Goal: Information Seeking & Learning: Find specific fact

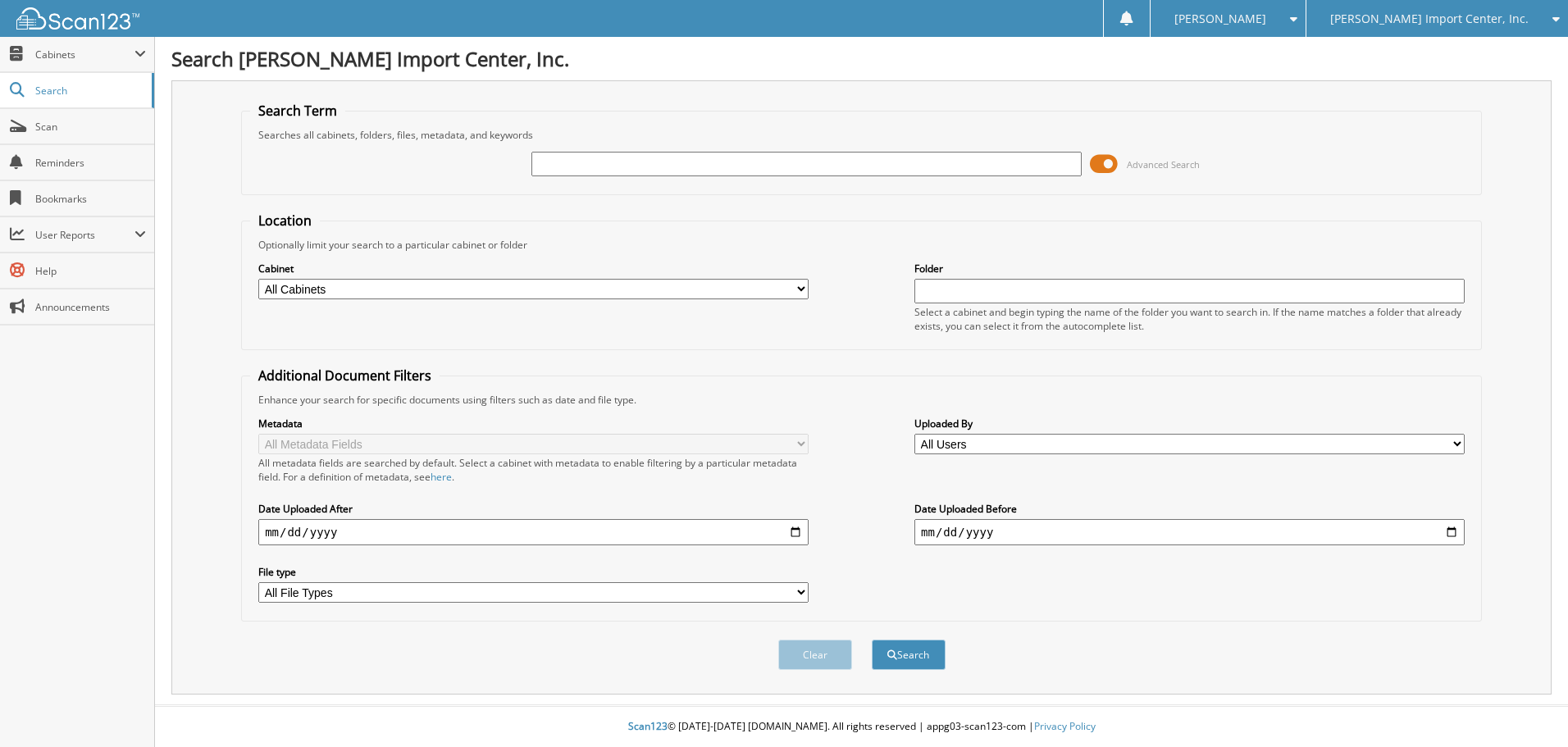
click at [912, 167] on input "text" at bounding box center [806, 164] width 550 height 24
type input "2557218"
click at [872, 640] on button "Search" at bounding box center [909, 655] width 74 height 31
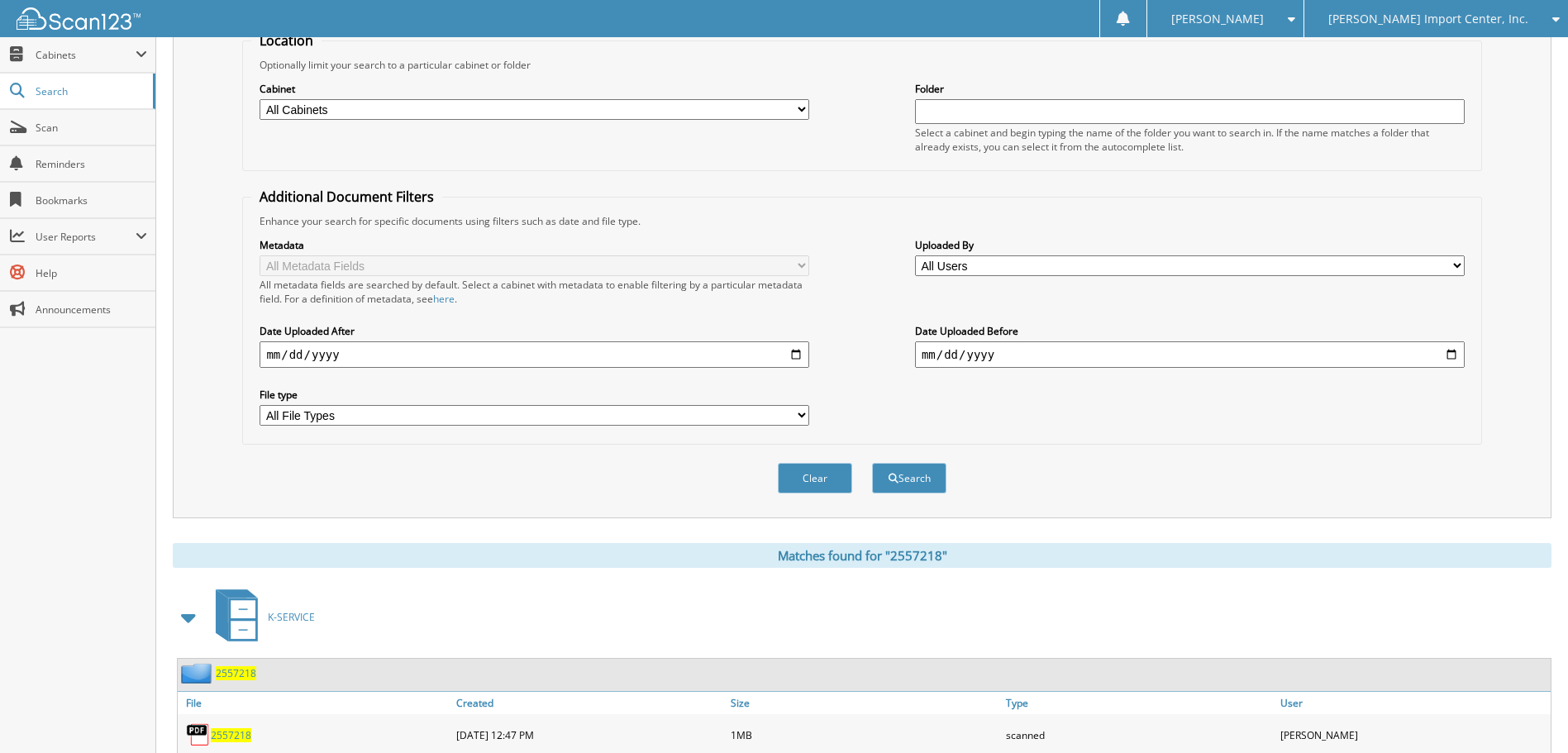
scroll to position [416, 0]
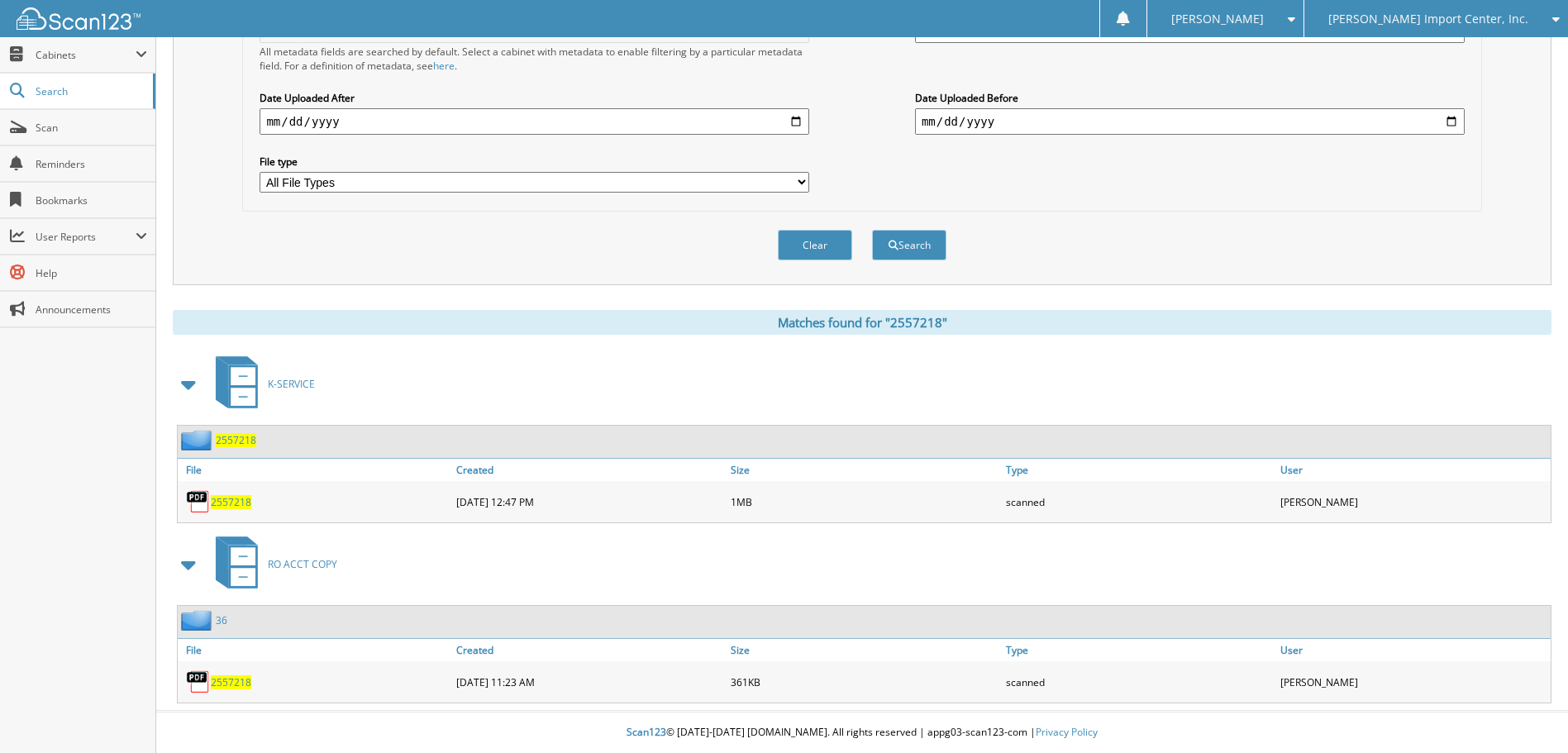
click at [240, 682] on span "2557218" at bounding box center [231, 682] width 41 height 14
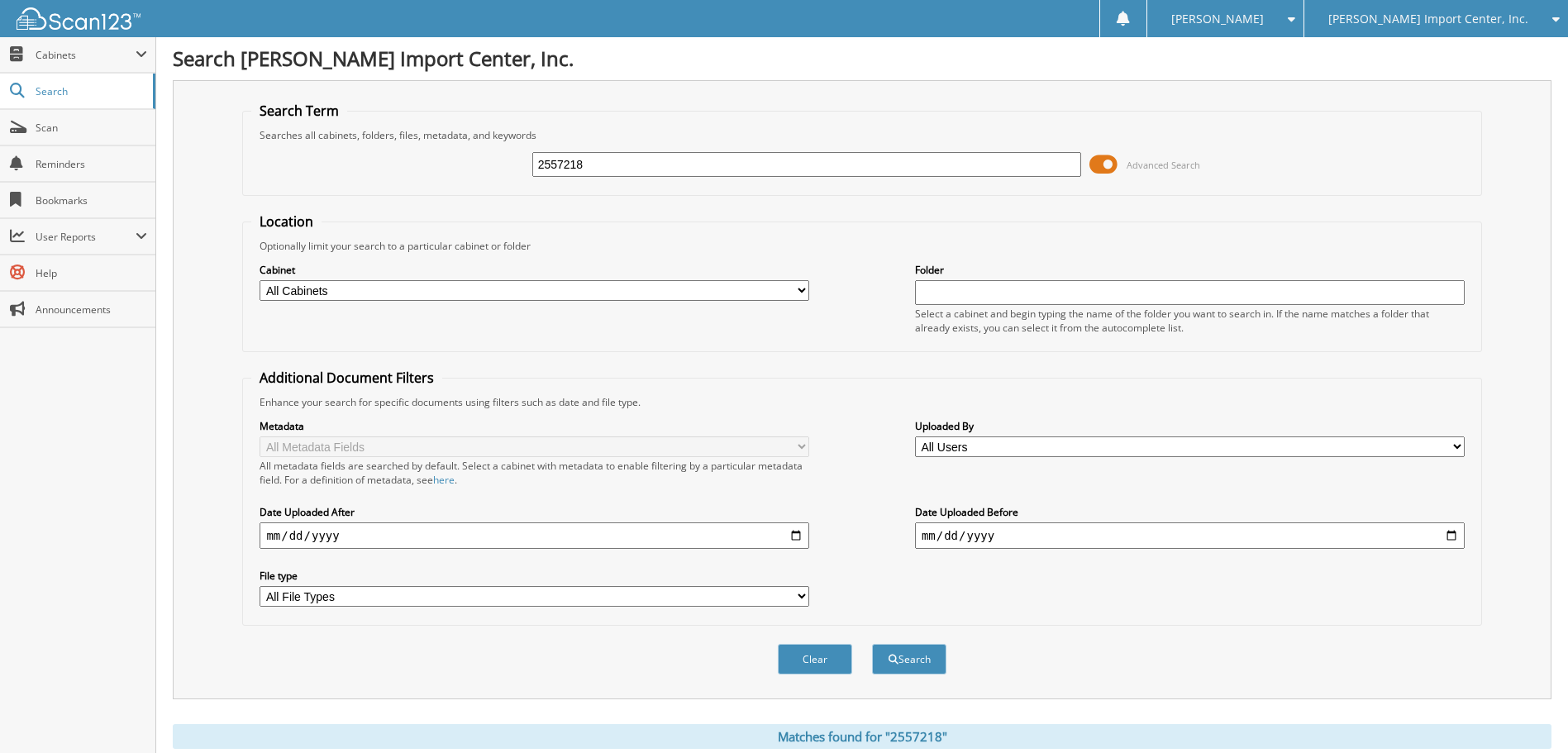
scroll to position [0, 0]
drag, startPoint x: 650, startPoint y: 162, endPoint x: 305, endPoint y: 121, distance: 347.4
click at [303, 125] on fieldset "Search Term Searches all cabinets, folders, files, metadata, and keywords 25572…" at bounding box center [861, 150] width 1239 height 94
type input "2530334"
click at [872, 645] on button "Search" at bounding box center [909, 661] width 74 height 31
